Goal: Task Accomplishment & Management: Manage account settings

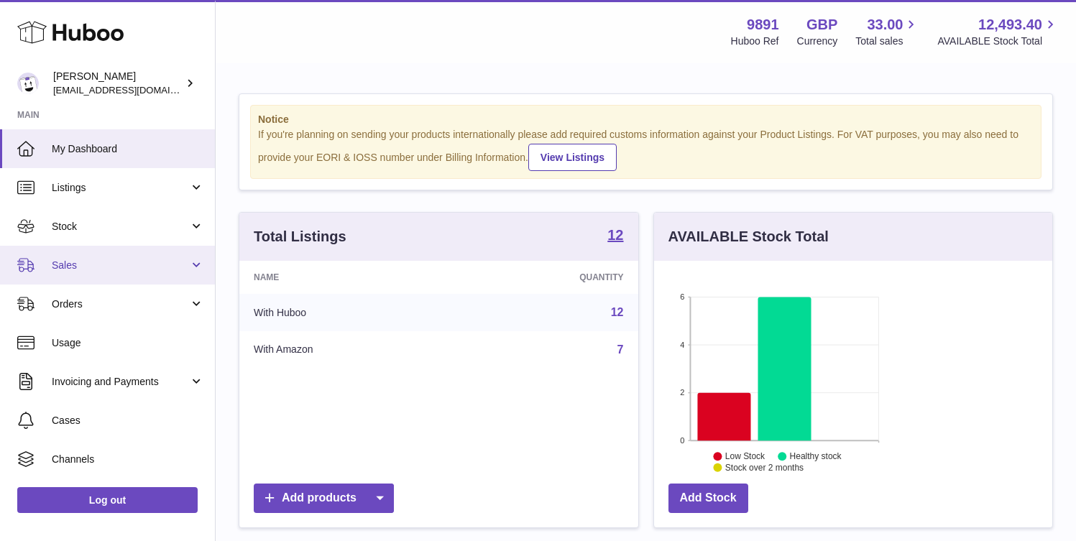
scroll to position [224, 260]
click at [105, 267] on span "Sales" at bounding box center [120, 266] width 137 height 14
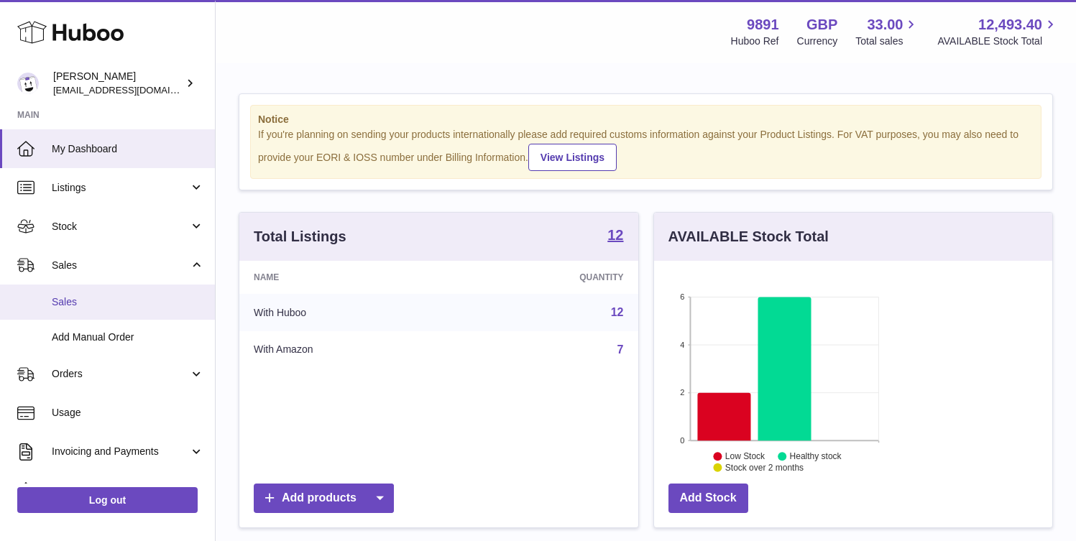
click at [146, 309] on link "Sales" at bounding box center [107, 302] width 215 height 35
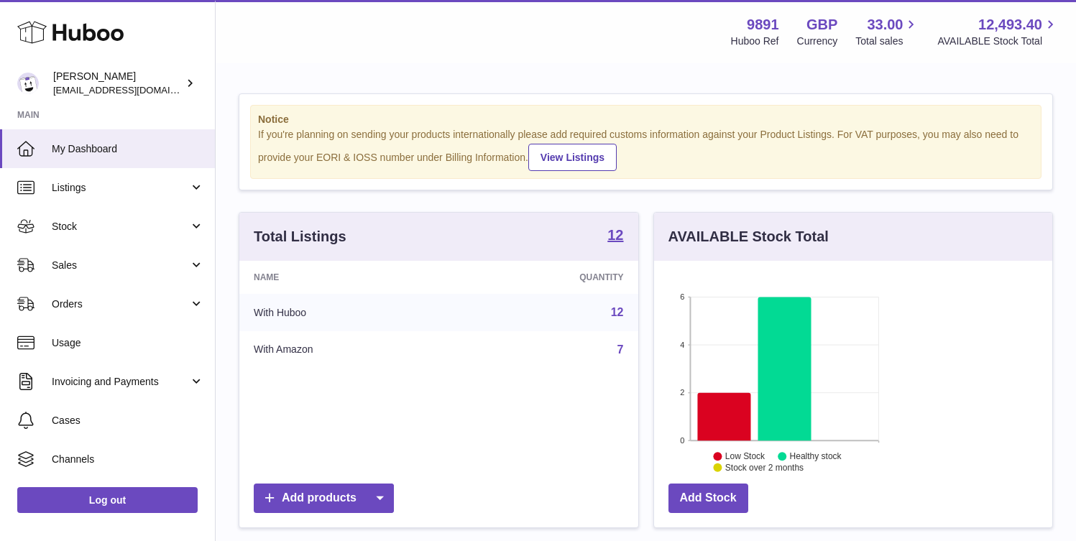
scroll to position [224, 260]
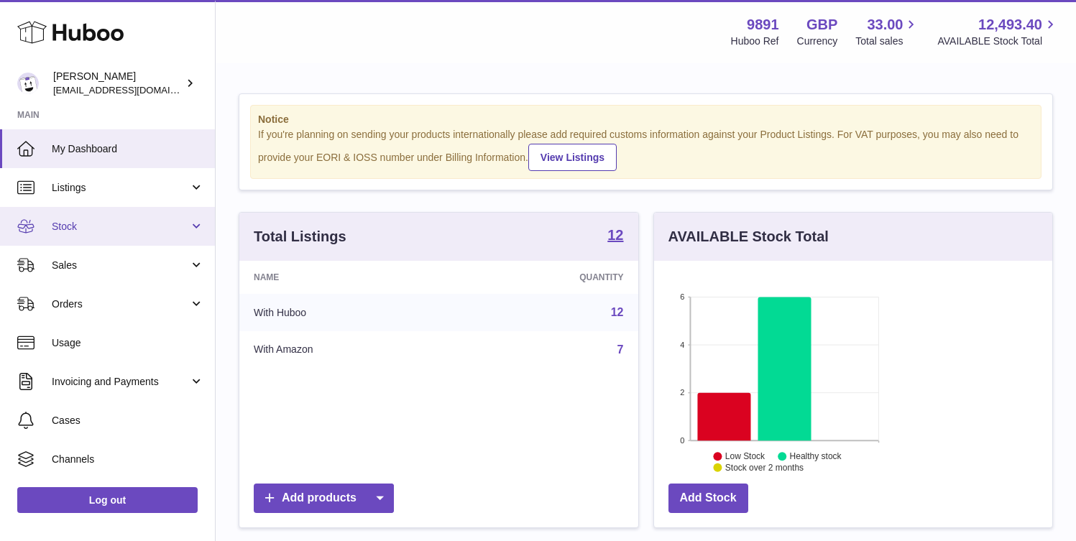
click at [117, 225] on span "Stock" at bounding box center [120, 227] width 137 height 14
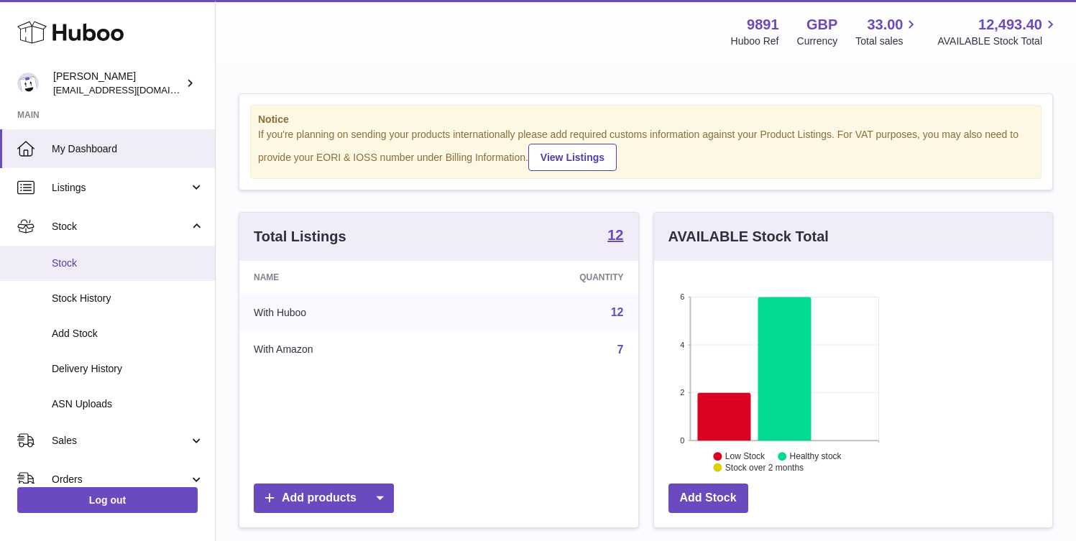
click at [115, 260] on span "Stock" at bounding box center [128, 264] width 152 height 14
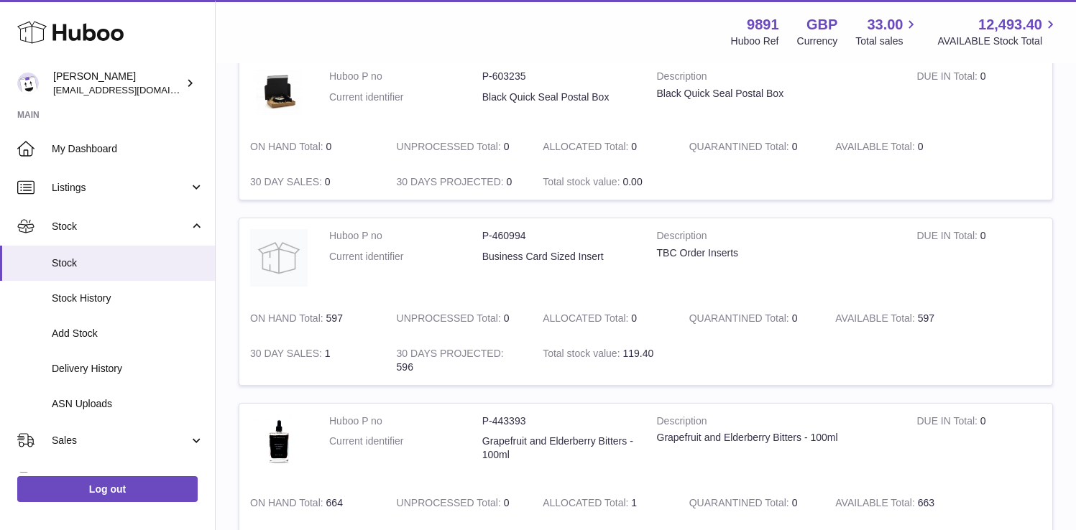
scroll to position [701, 0]
drag, startPoint x: 475, startPoint y: 343, endPoint x: 397, endPoint y: 343, distance: 78.3
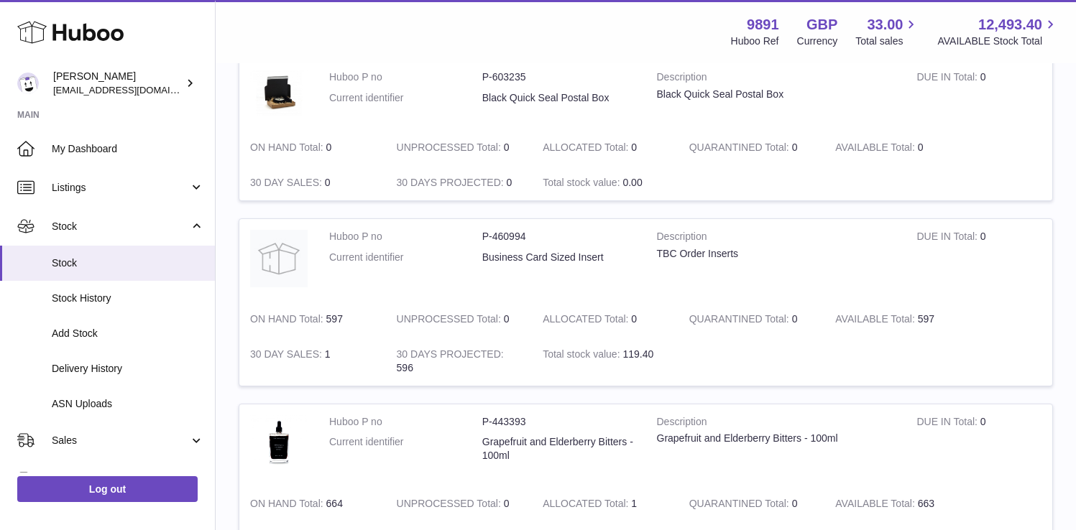
drag, startPoint x: 466, startPoint y: 337, endPoint x: 420, endPoint y: 337, distance: 46.7
copy dl "P-443391"
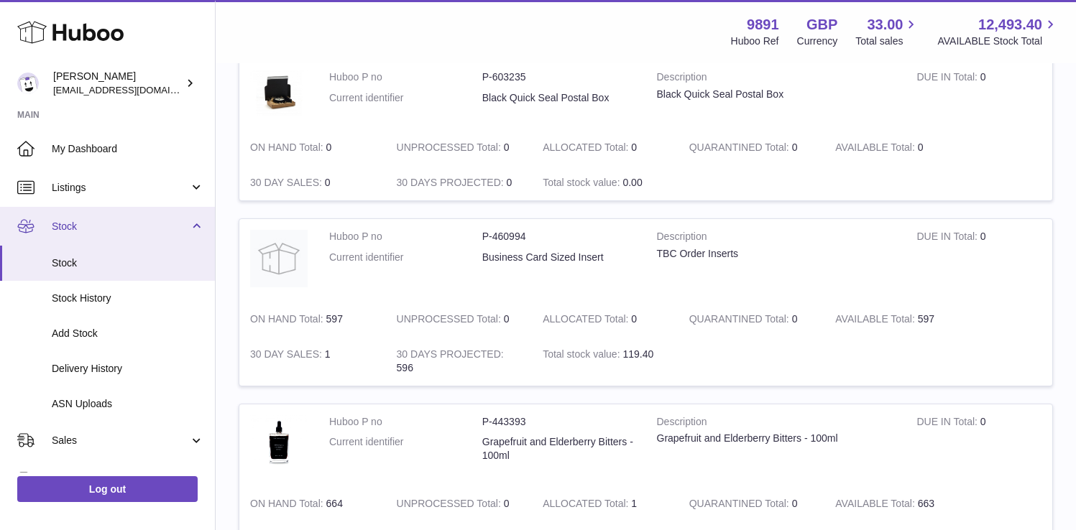
click at [194, 226] on link "Stock" at bounding box center [107, 226] width 215 height 39
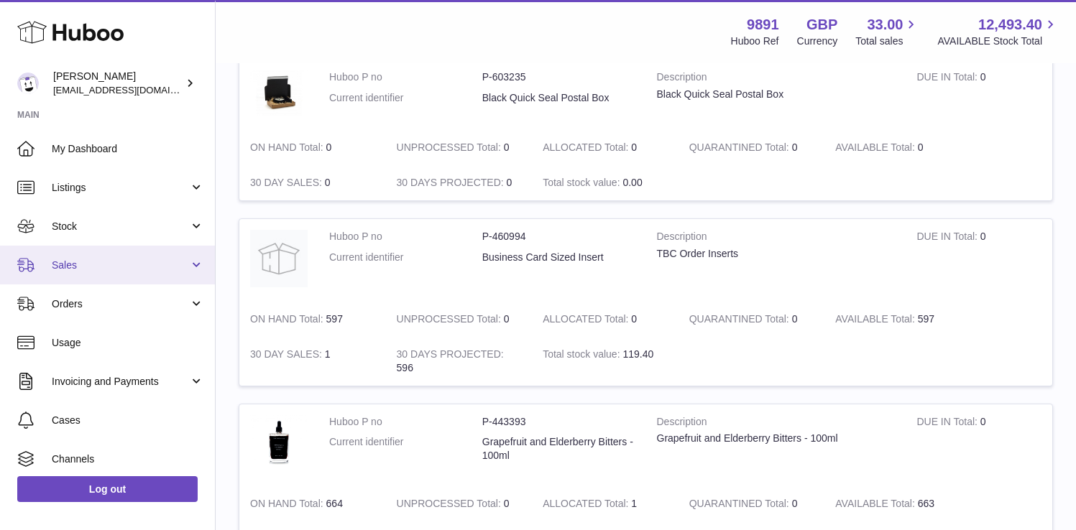
click at [107, 268] on span "Sales" at bounding box center [120, 266] width 137 height 14
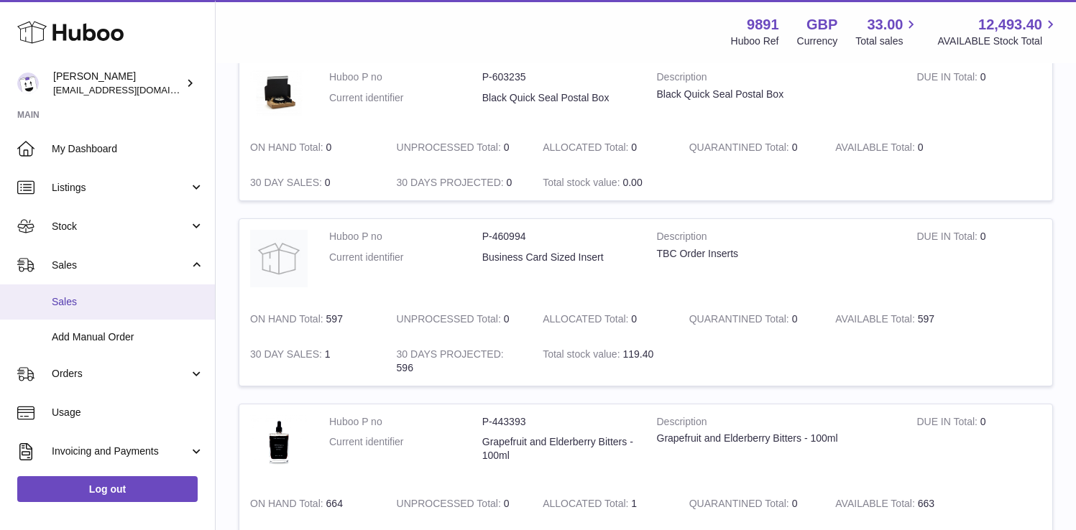
click at [118, 305] on span "Sales" at bounding box center [128, 302] width 152 height 14
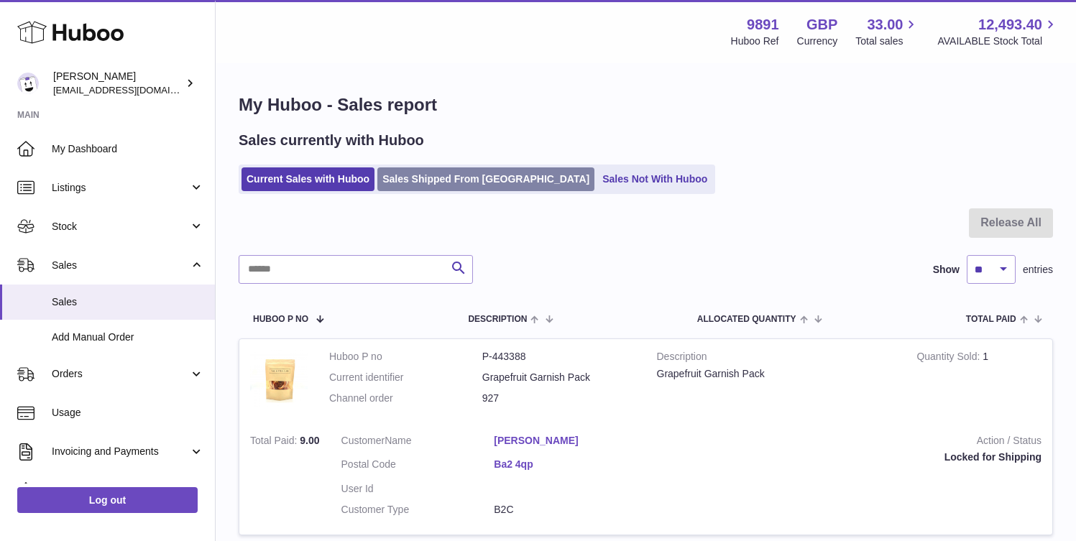
click at [461, 176] on link "Sales Shipped From Huboo" at bounding box center [485, 179] width 217 height 24
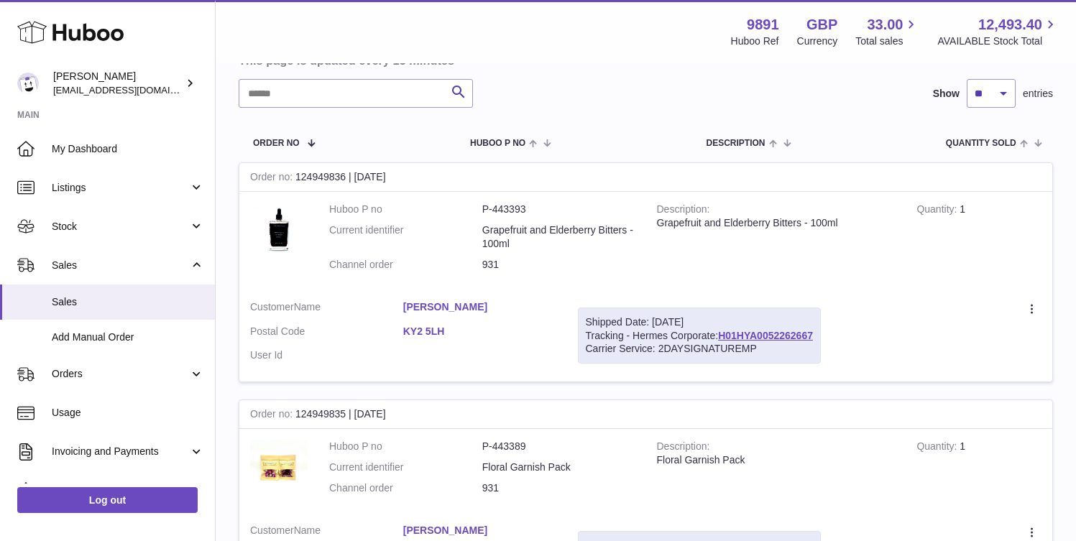
scroll to position [176, 0]
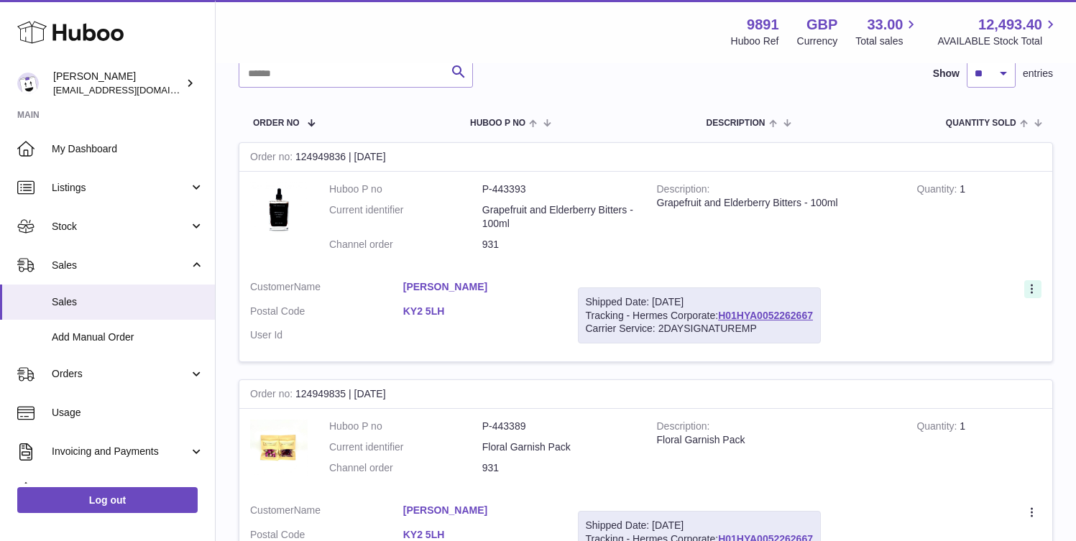
click at [1028, 283] on icon at bounding box center [1033, 290] width 17 height 14
click at [970, 336] on li "Duplicate Order" at bounding box center [969, 351] width 144 height 31
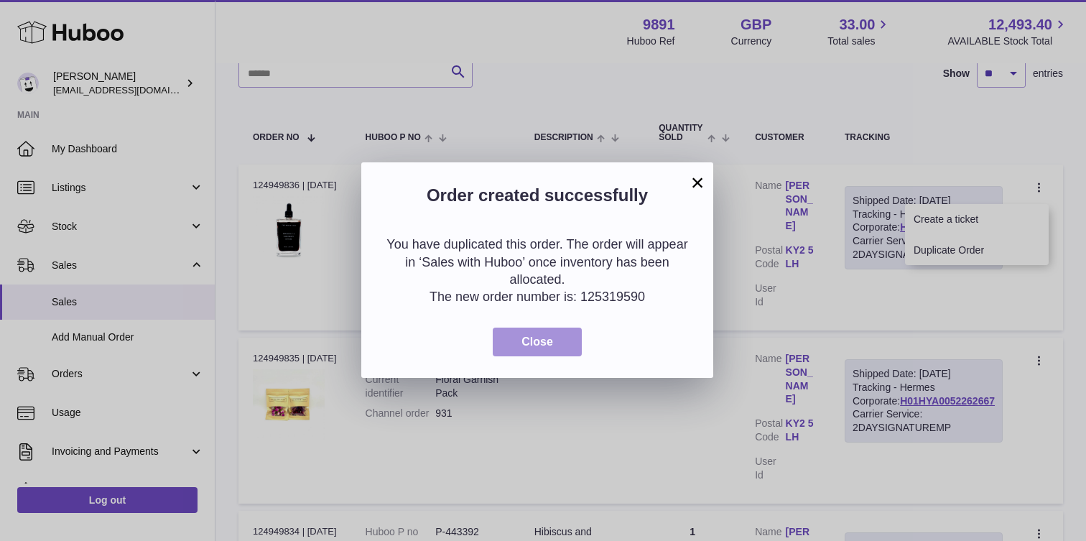
click at [565, 339] on button "Close" at bounding box center [537, 342] width 89 height 29
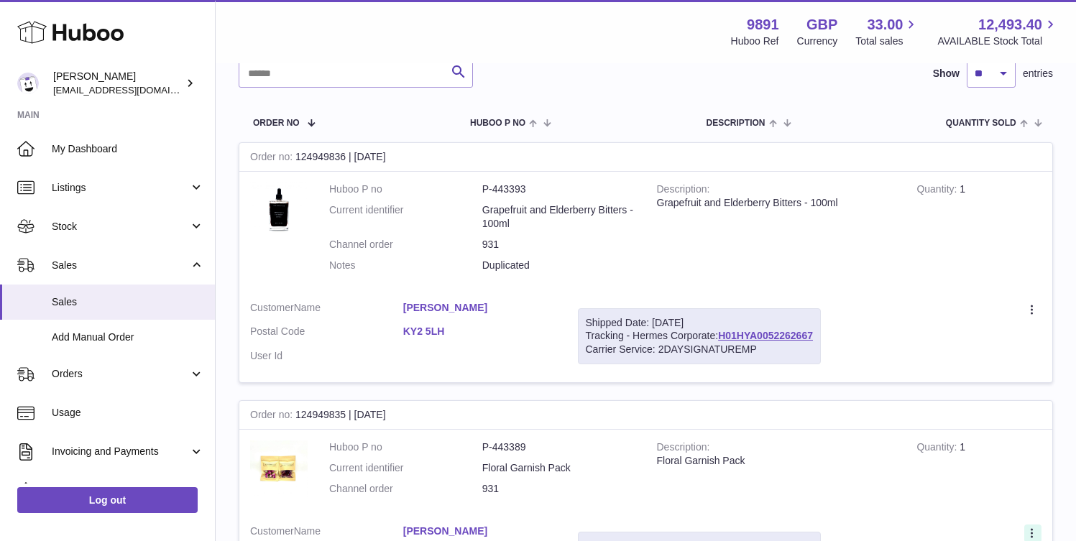
click at [1027, 527] on icon at bounding box center [1033, 534] width 17 height 14
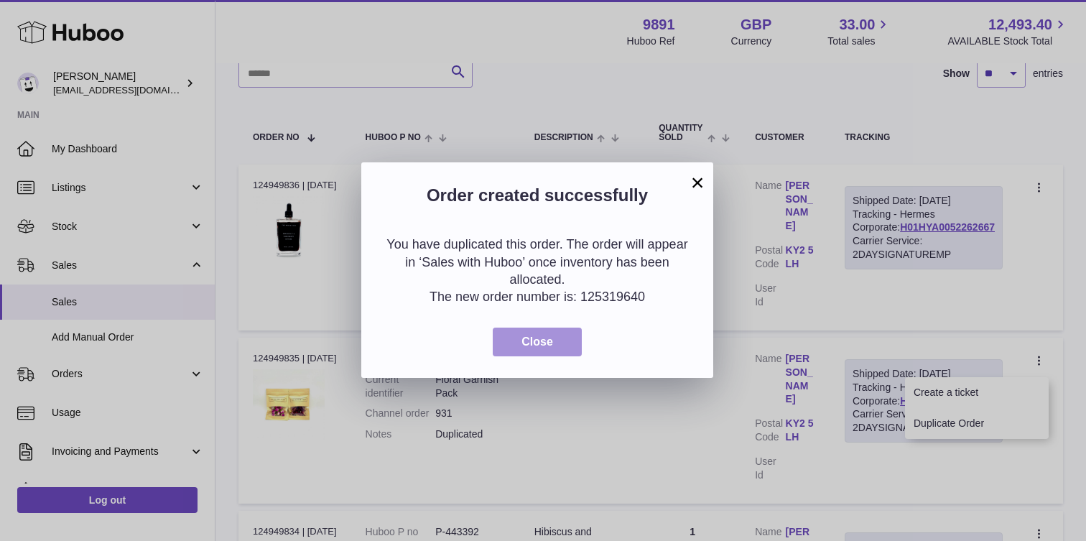
click at [573, 348] on button "Close" at bounding box center [537, 342] width 89 height 29
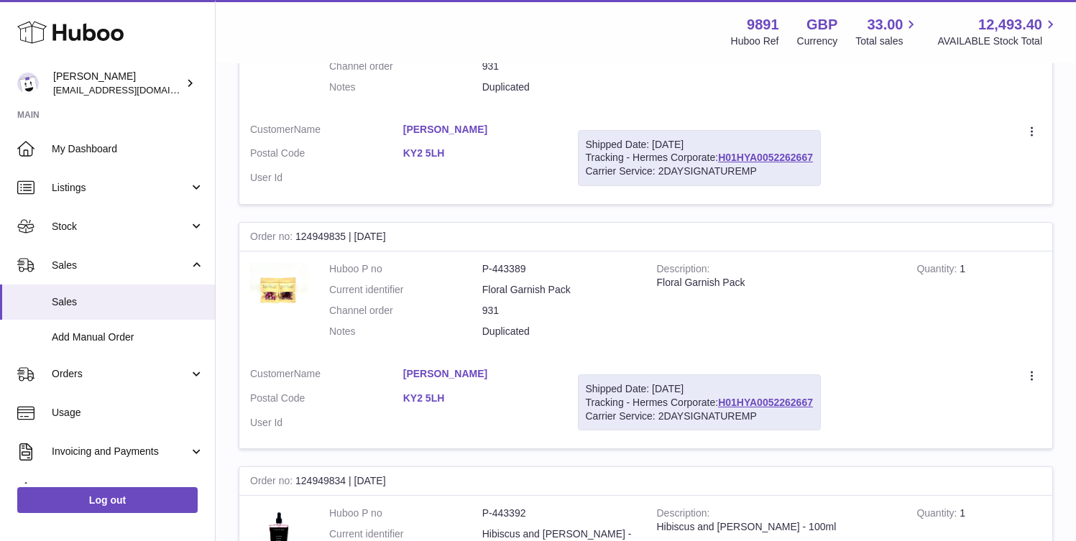
scroll to position [356, 0]
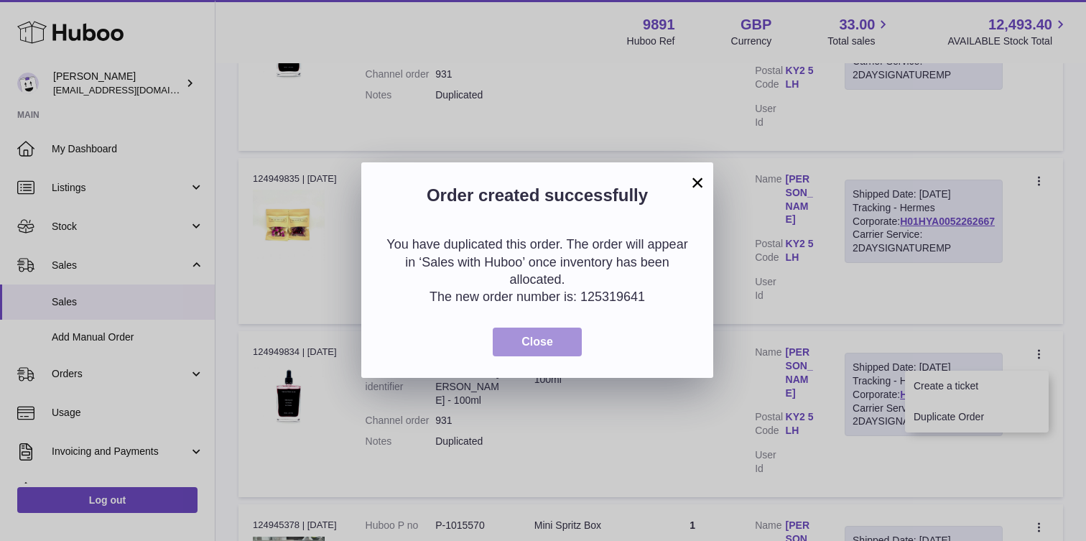
click at [551, 348] on button "Close" at bounding box center [537, 342] width 89 height 29
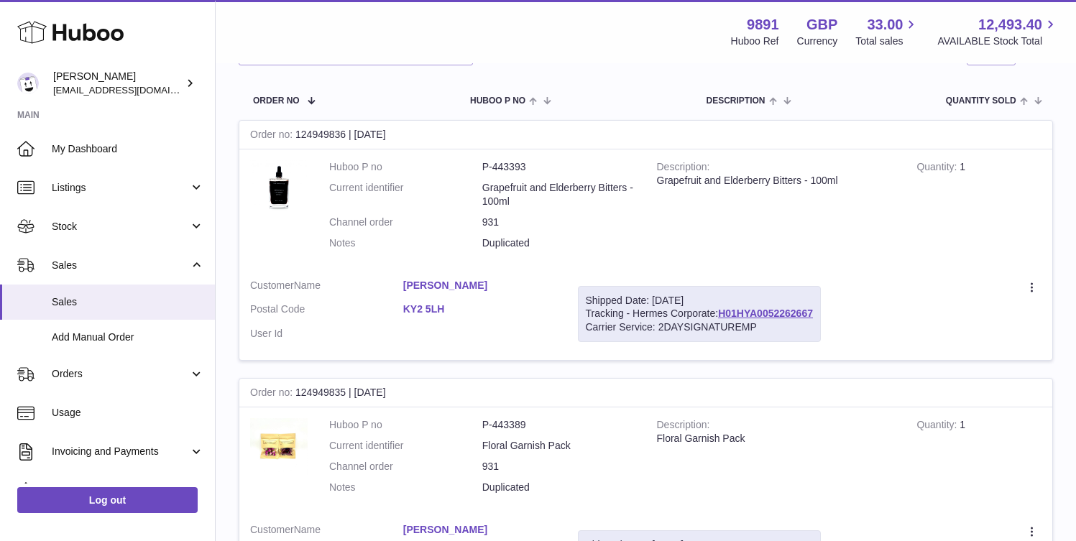
scroll to position [0, 0]
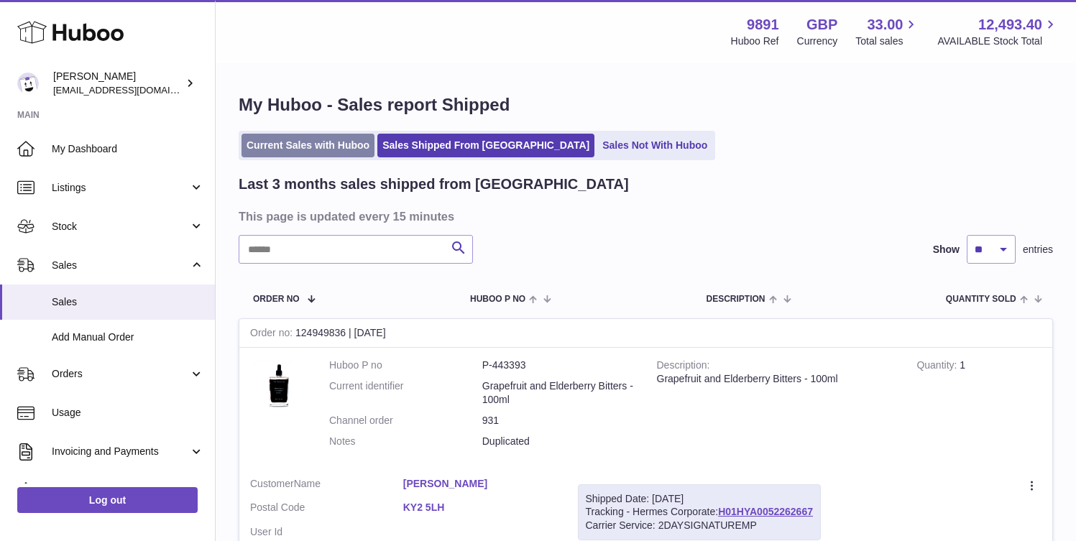
click at [304, 147] on link "Current Sales with Huboo" at bounding box center [307, 146] width 133 height 24
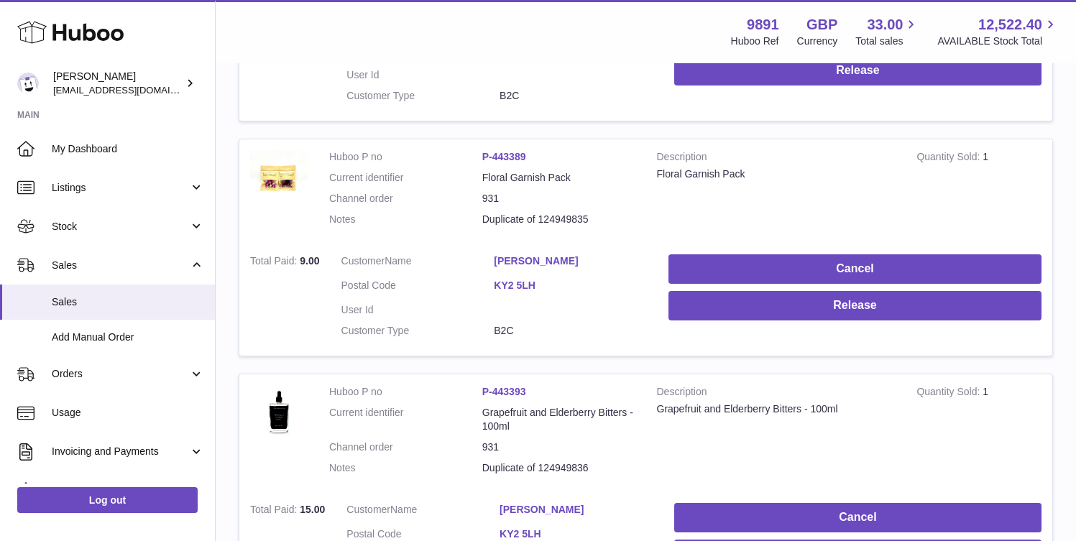
scroll to position [430, 0]
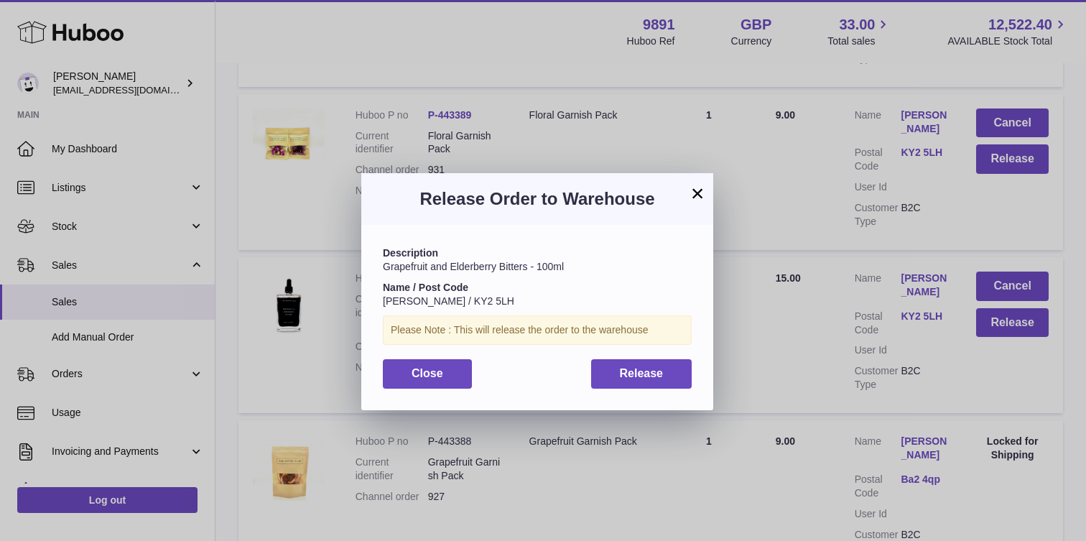
click at [685, 198] on h3 "Release Order to Warehouse" at bounding box center [537, 199] width 309 height 23
click at [681, 375] on button "Release" at bounding box center [641, 373] width 101 height 29
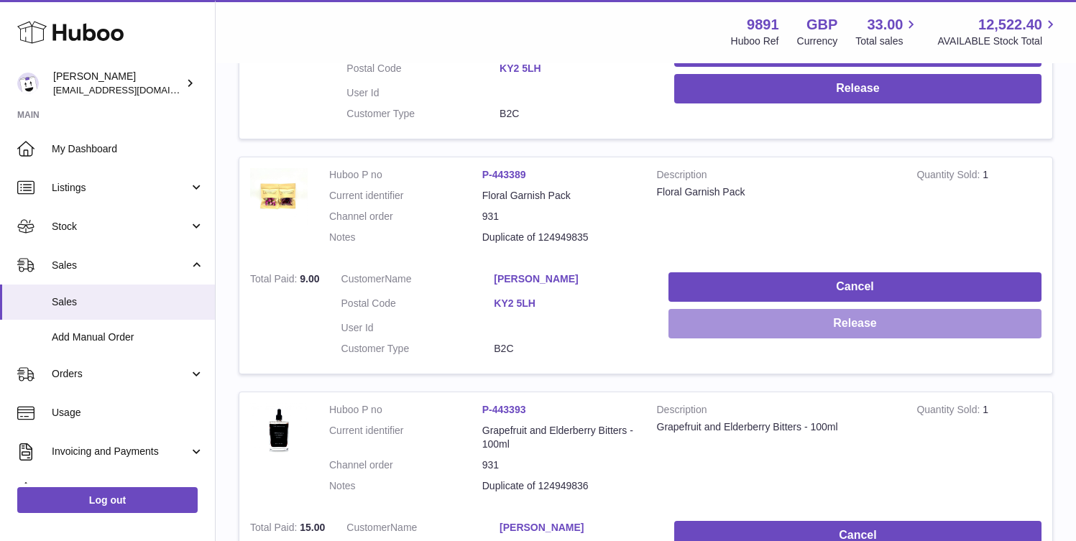
click at [1005, 309] on button "Release" at bounding box center [854, 323] width 373 height 29
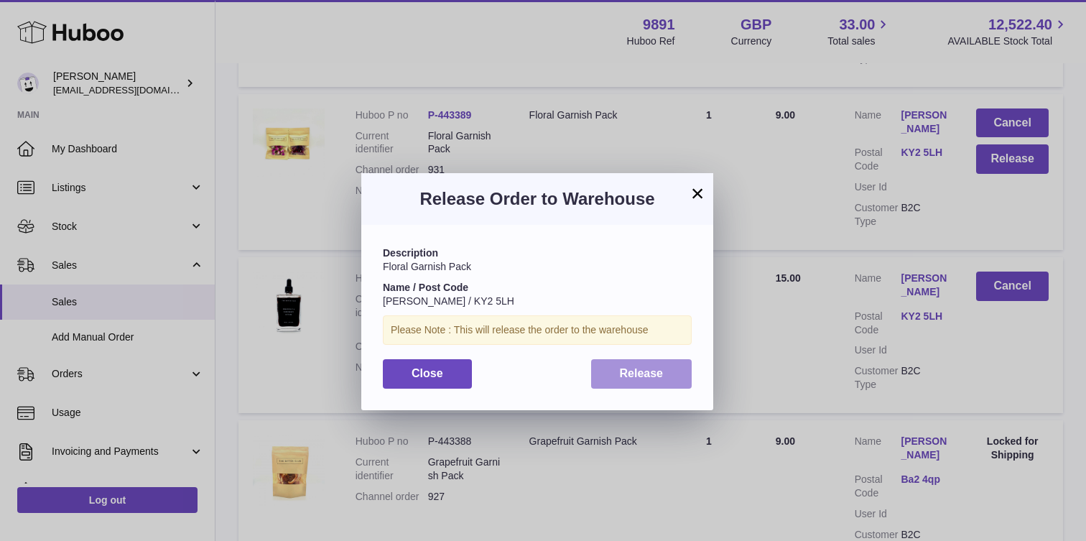
click at [640, 375] on span "Release" at bounding box center [642, 373] width 44 height 12
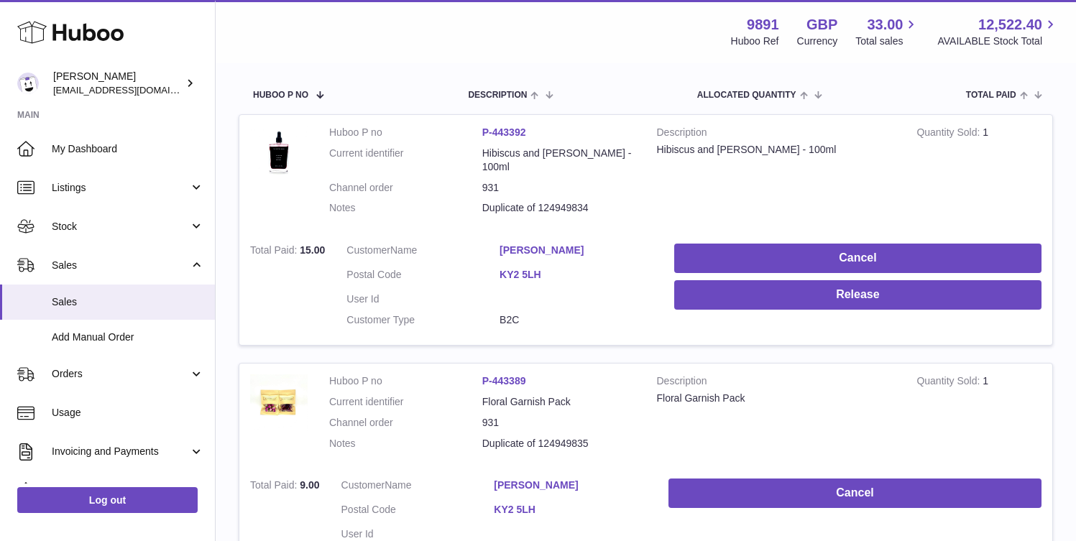
scroll to position [216, 0]
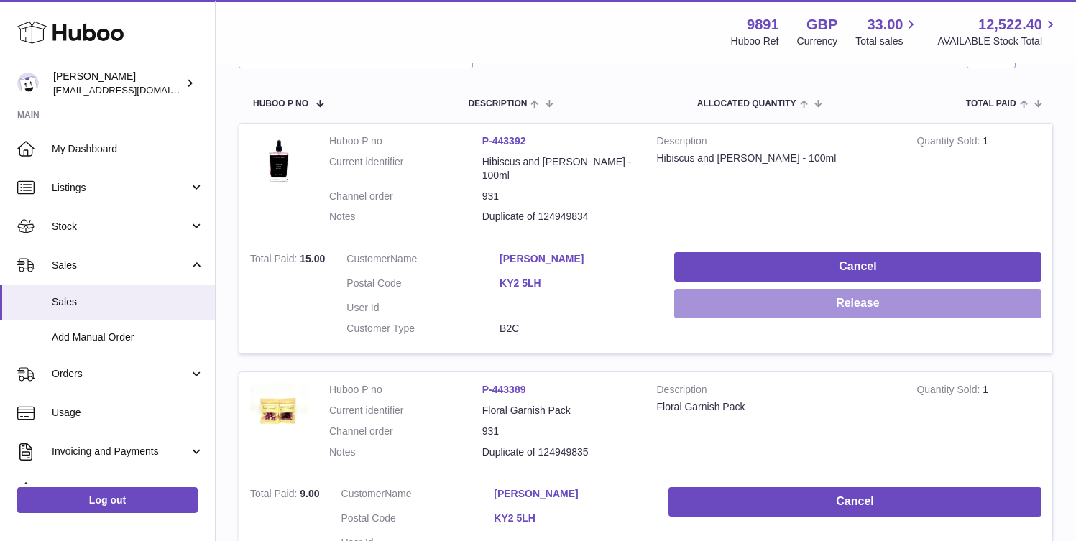
click at [999, 289] on button "Release" at bounding box center [857, 303] width 367 height 29
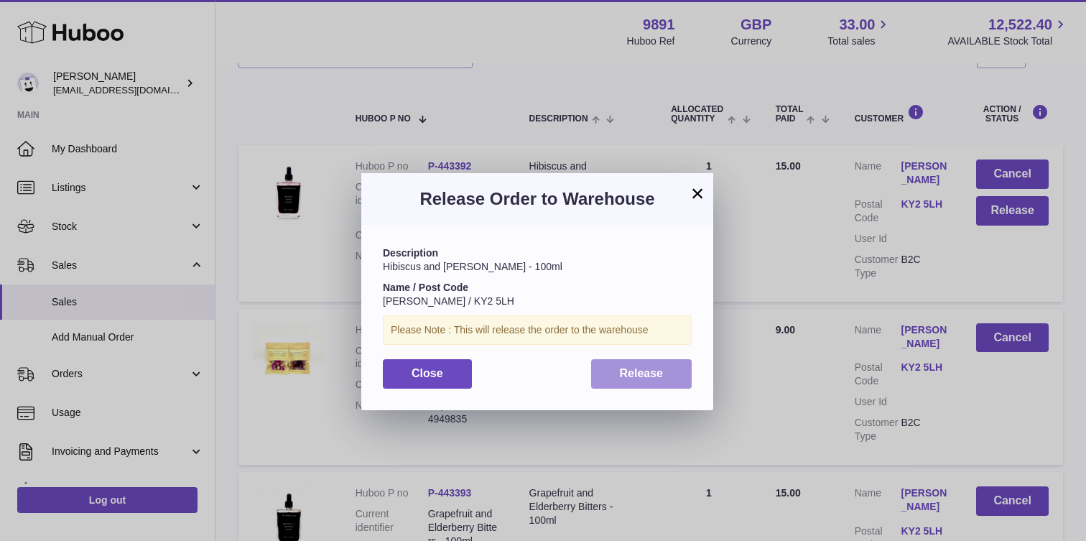
click at [647, 369] on span "Release" at bounding box center [642, 373] width 44 height 12
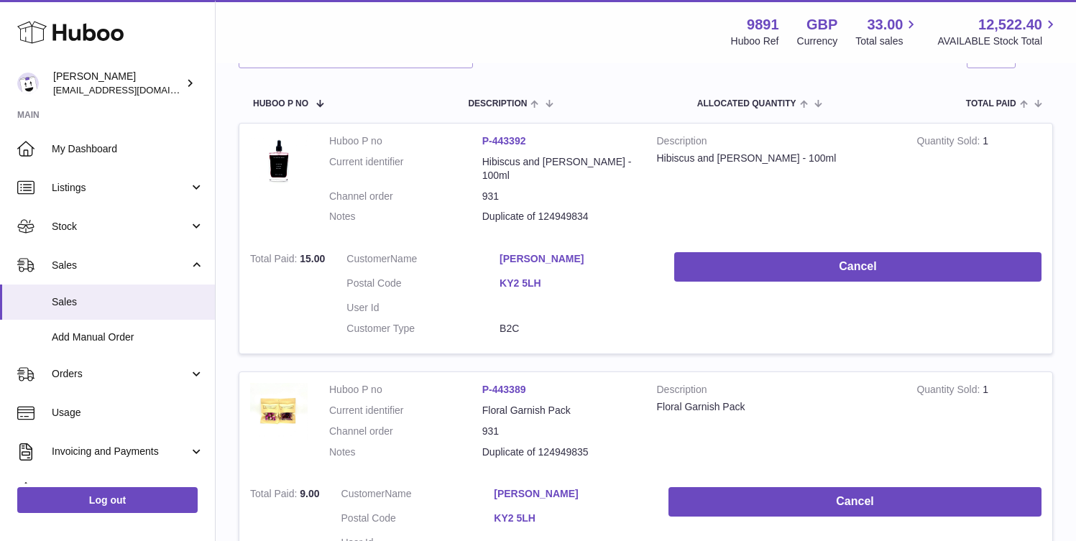
scroll to position [0, 0]
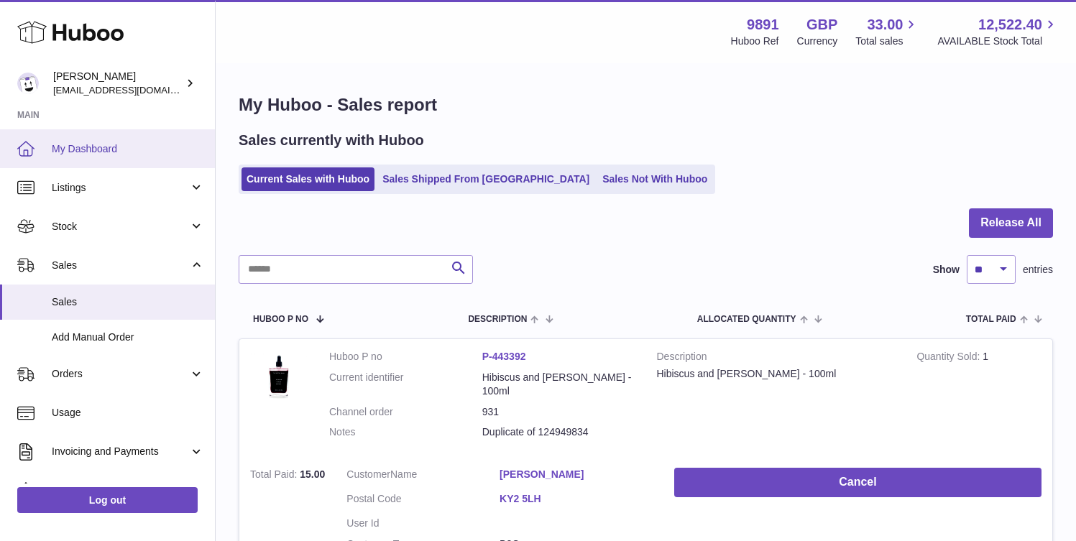
click at [124, 149] on span "My Dashboard" at bounding box center [128, 149] width 152 height 14
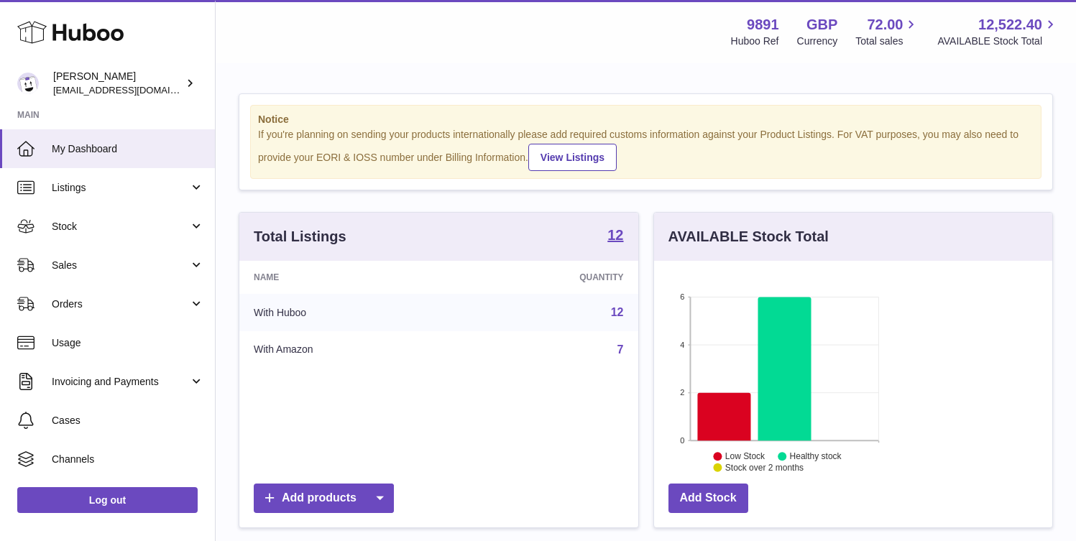
scroll to position [224, 260]
